Goal: Information Seeking & Learning: Compare options

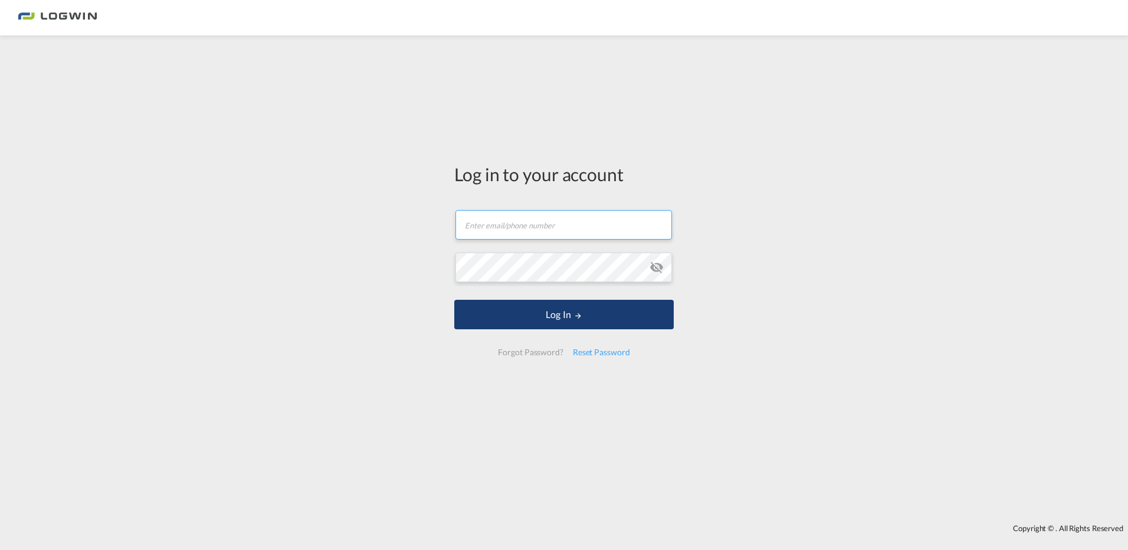
type input "isabelle.deicke@logwin-logistics.com"
click at [570, 314] on button "Log In" at bounding box center [563, 315] width 219 height 30
